Goal: Find contact information: Find contact information

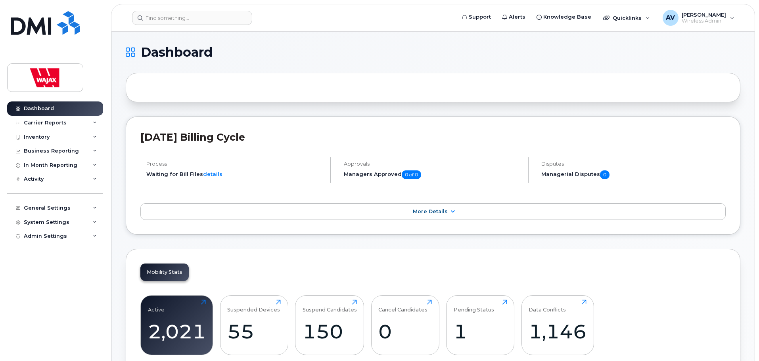
click at [195, 25] on header "Support Alerts Knowledge Base Quicklinks Suspend / Cancel Device Change SIM Car…" at bounding box center [433, 18] width 644 height 28
click at [196, 21] on input at bounding box center [192, 18] width 120 height 14
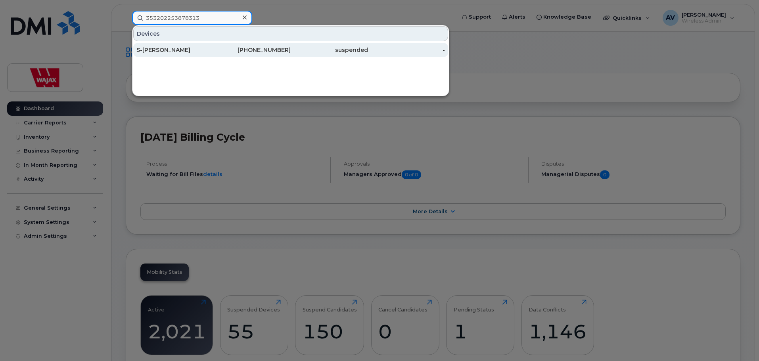
type input "353202253878313"
click at [187, 48] on div "S-Brett Zarowny" at bounding box center [174, 50] width 77 height 8
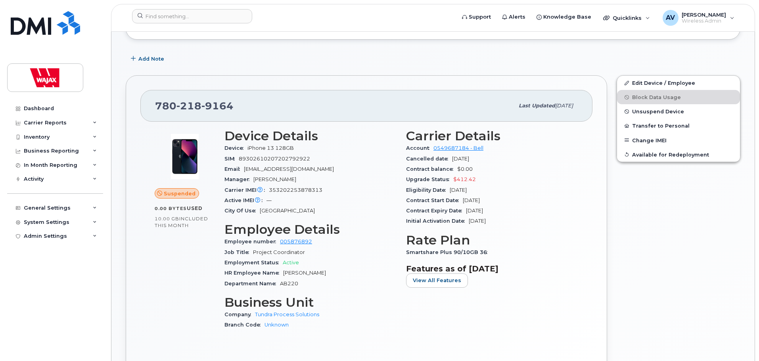
scroll to position [72, 0]
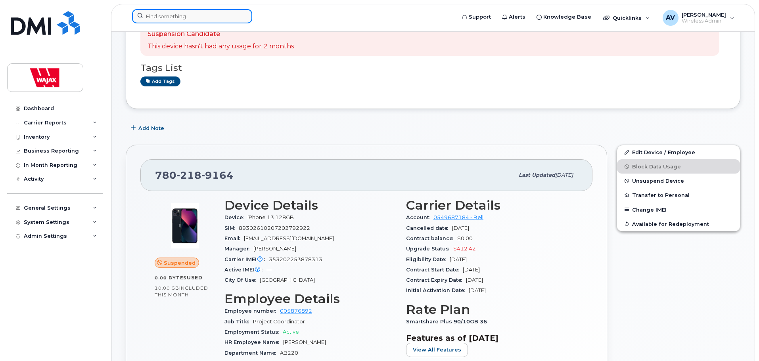
click at [205, 16] on input at bounding box center [192, 16] width 120 height 14
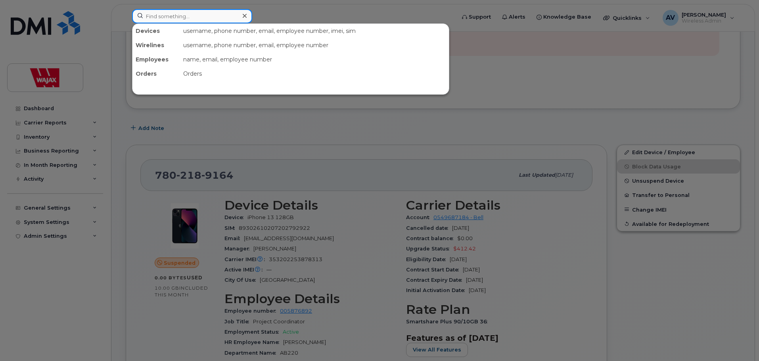
paste input "780 437 8268"
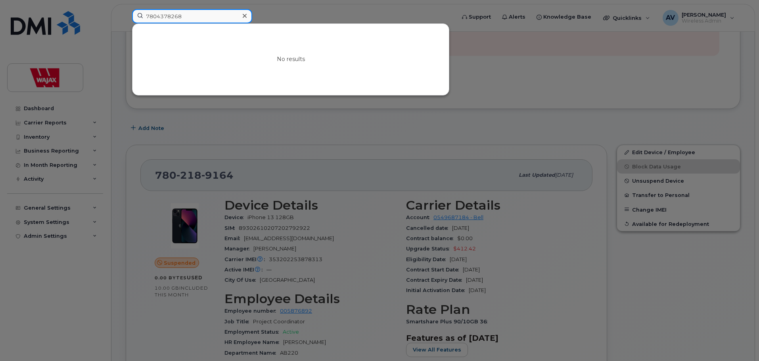
drag, startPoint x: 193, startPoint y: 17, endPoint x: 82, endPoint y: 8, distance: 110.6
click at [126, 9] on div "7804378268 No results" at bounding box center [291, 17] width 331 height 17
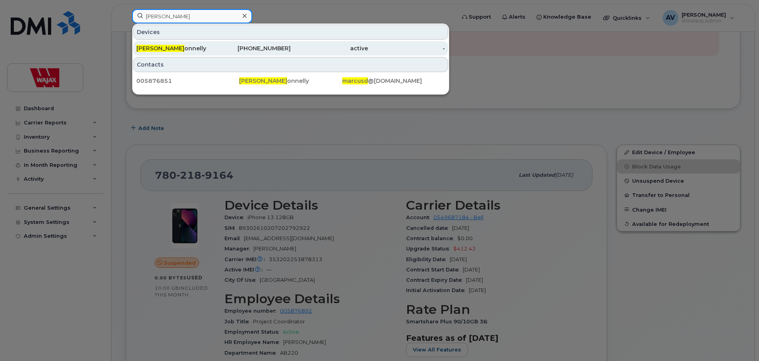
type input "marcus d"
click at [183, 44] on div "Marcus D onnelly" at bounding box center [174, 48] width 77 height 14
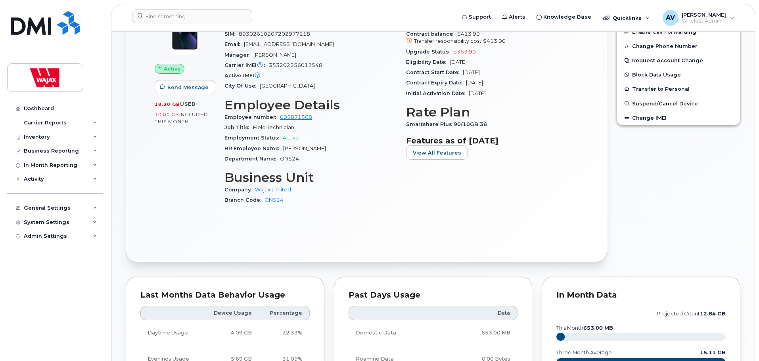
scroll to position [159, 0]
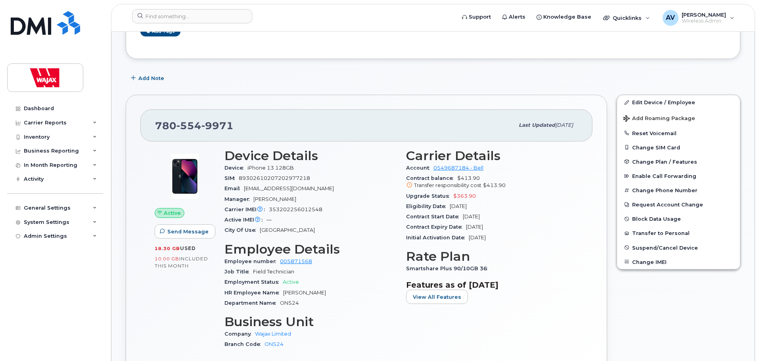
click at [321, 171] on div "Device iPhone 13 128GB" at bounding box center [310, 168] width 172 height 10
drag, startPoint x: 255, startPoint y: 130, endPoint x: 156, endPoint y: 125, distance: 99.6
click at [156, 125] on div "[PHONE_NUMBER]" at bounding box center [334, 125] width 359 height 17
copy span "[PHONE_NUMBER]"
